Goal: Navigation & Orientation: Find specific page/section

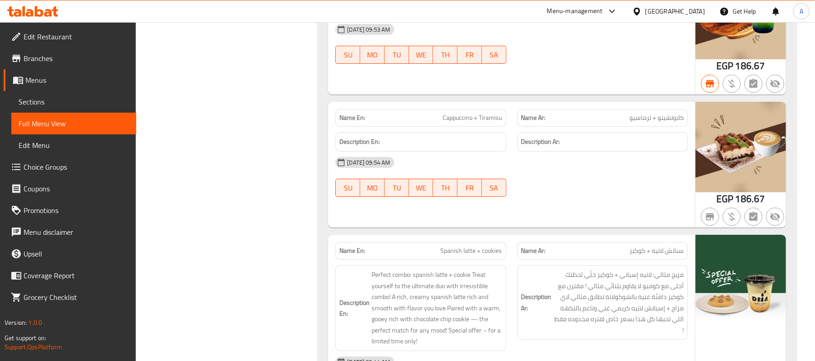
scroll to position [14574, 0]
click at [646, 11] on div at bounding box center [639, 11] width 13 height 10
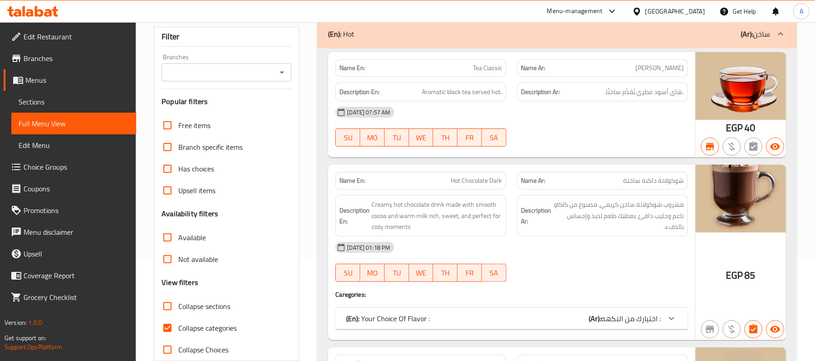
scroll to position [0, 0]
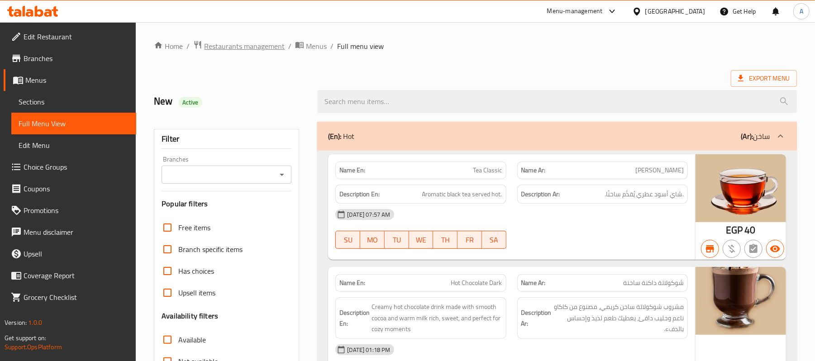
click at [270, 51] on span "Restaurants management" at bounding box center [244, 46] width 81 height 11
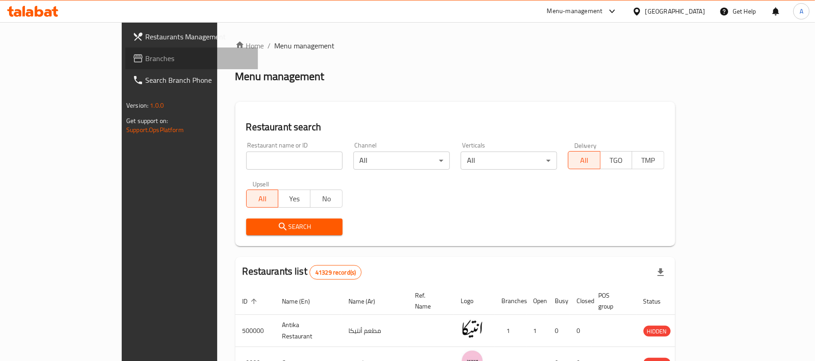
click at [125, 48] on link "Branches" at bounding box center [191, 59] width 133 height 22
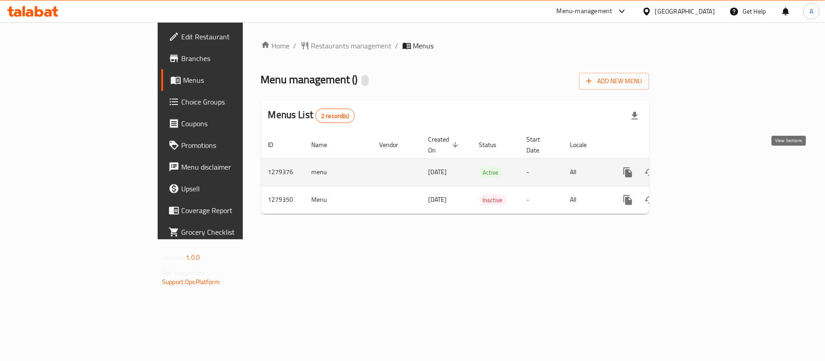
click at [698, 167] on icon "enhanced table" at bounding box center [692, 172] width 11 height 11
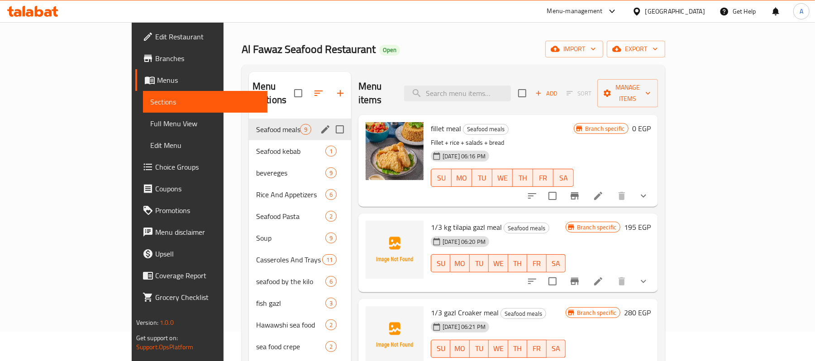
click at [249, 125] on div "Seafood meals 9" at bounding box center [300, 130] width 102 height 22
click at [256, 189] on span "Rice And Appetizers" at bounding box center [278, 194] width 44 height 11
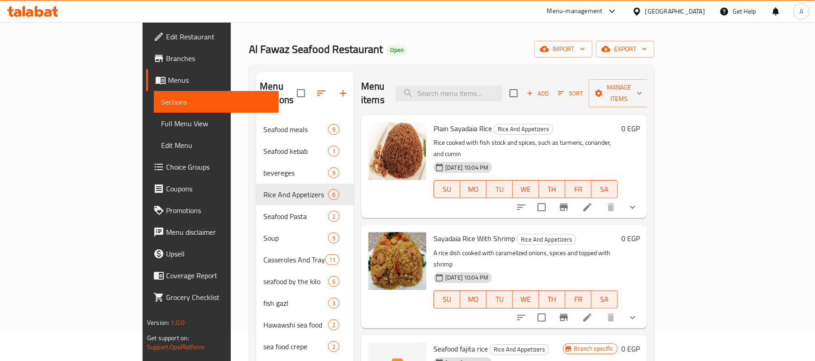
click at [166, 64] on span "Branches" at bounding box center [219, 58] width 106 height 11
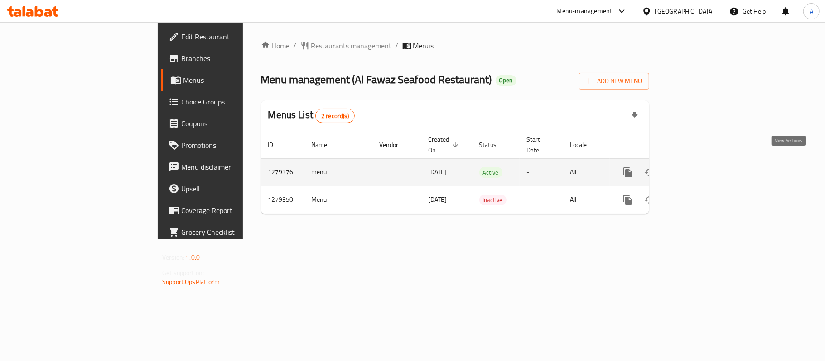
click at [704, 169] on link "enhanced table" at bounding box center [693, 173] width 22 height 22
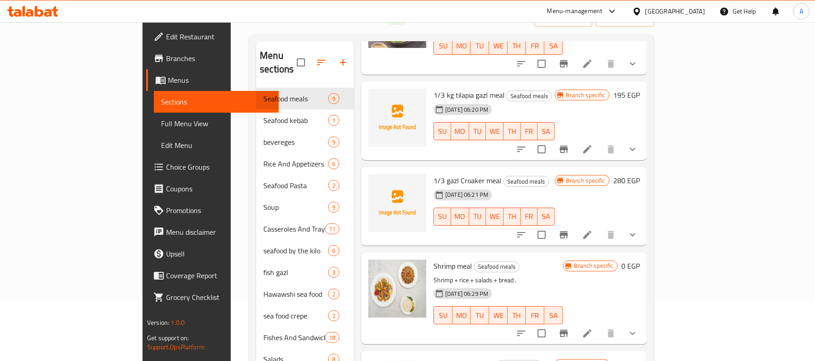
scroll to position [120, 0]
